Goal: Check status

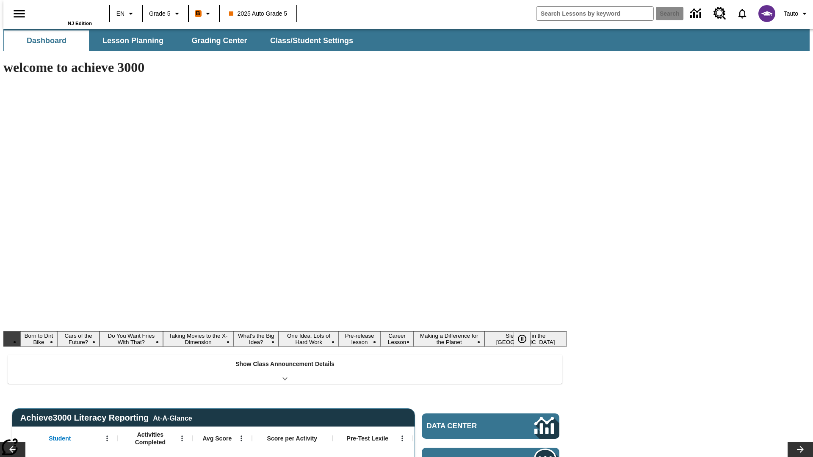
type input "-1"
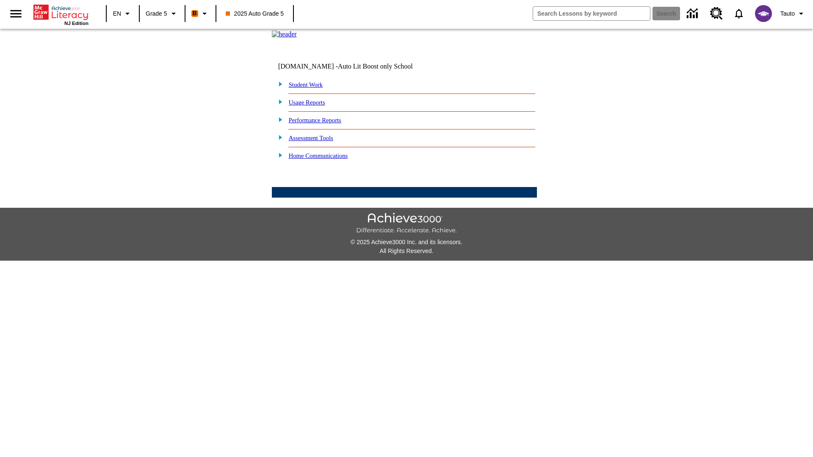
click at [311, 88] on link "Student Work" at bounding box center [306, 84] width 34 height 7
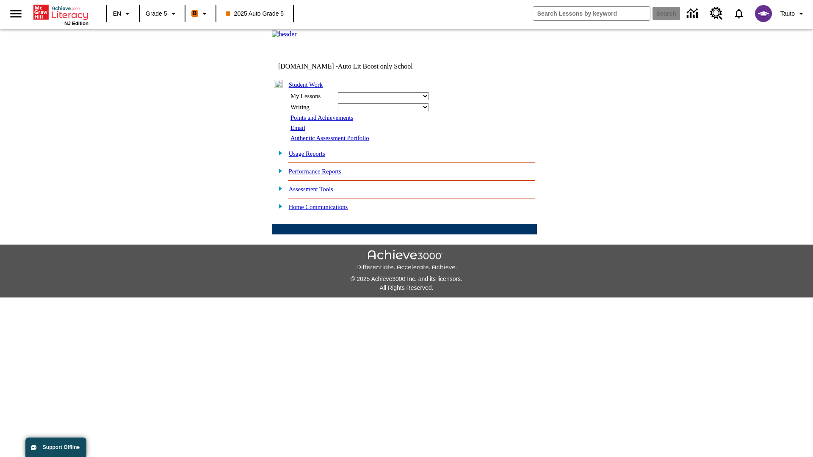
select select "/options/reports/?report_id=12&atype=21&section=2"
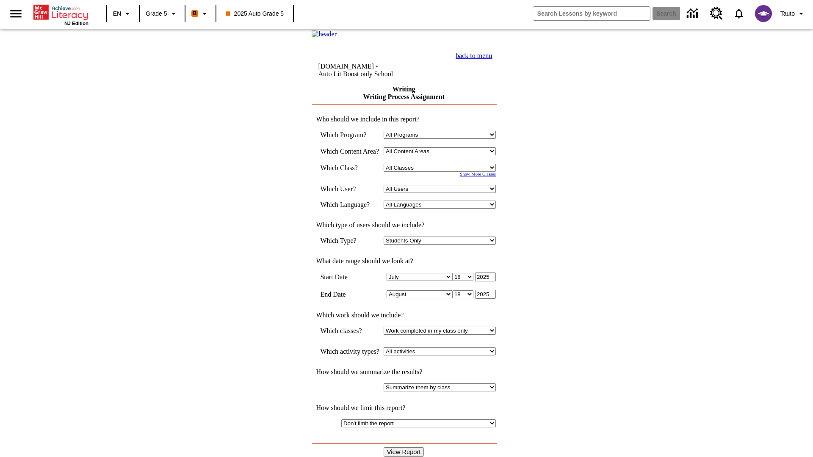
click at [442, 172] on select "Select a Class: All Classes 2025 Auto Grade 5 OL 2025 Auto Grade 6" at bounding box center [439, 168] width 112 height 8
select select "11133131"
